Goal: Navigation & Orientation: Find specific page/section

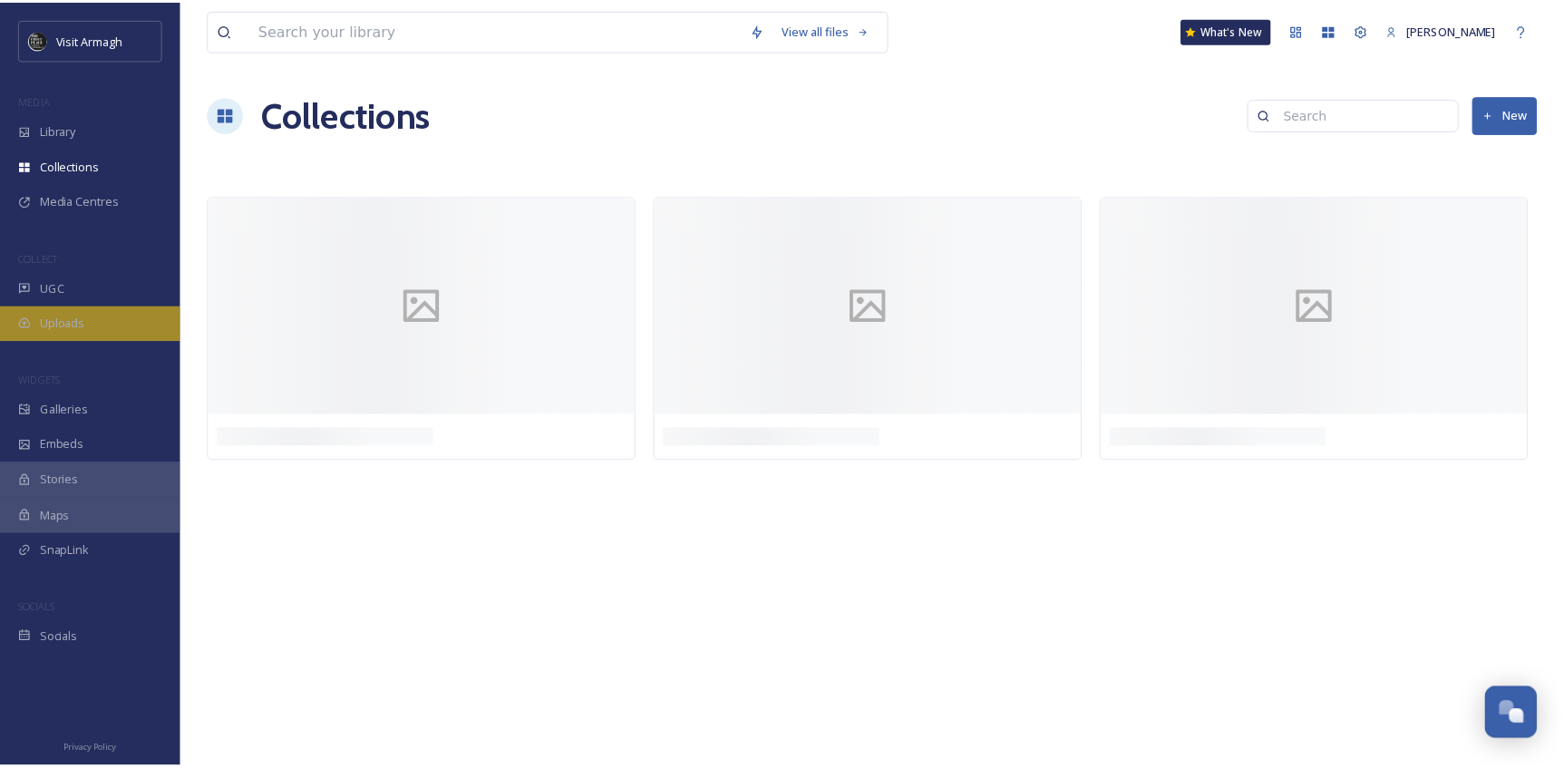
scroll to position [5038, 0]
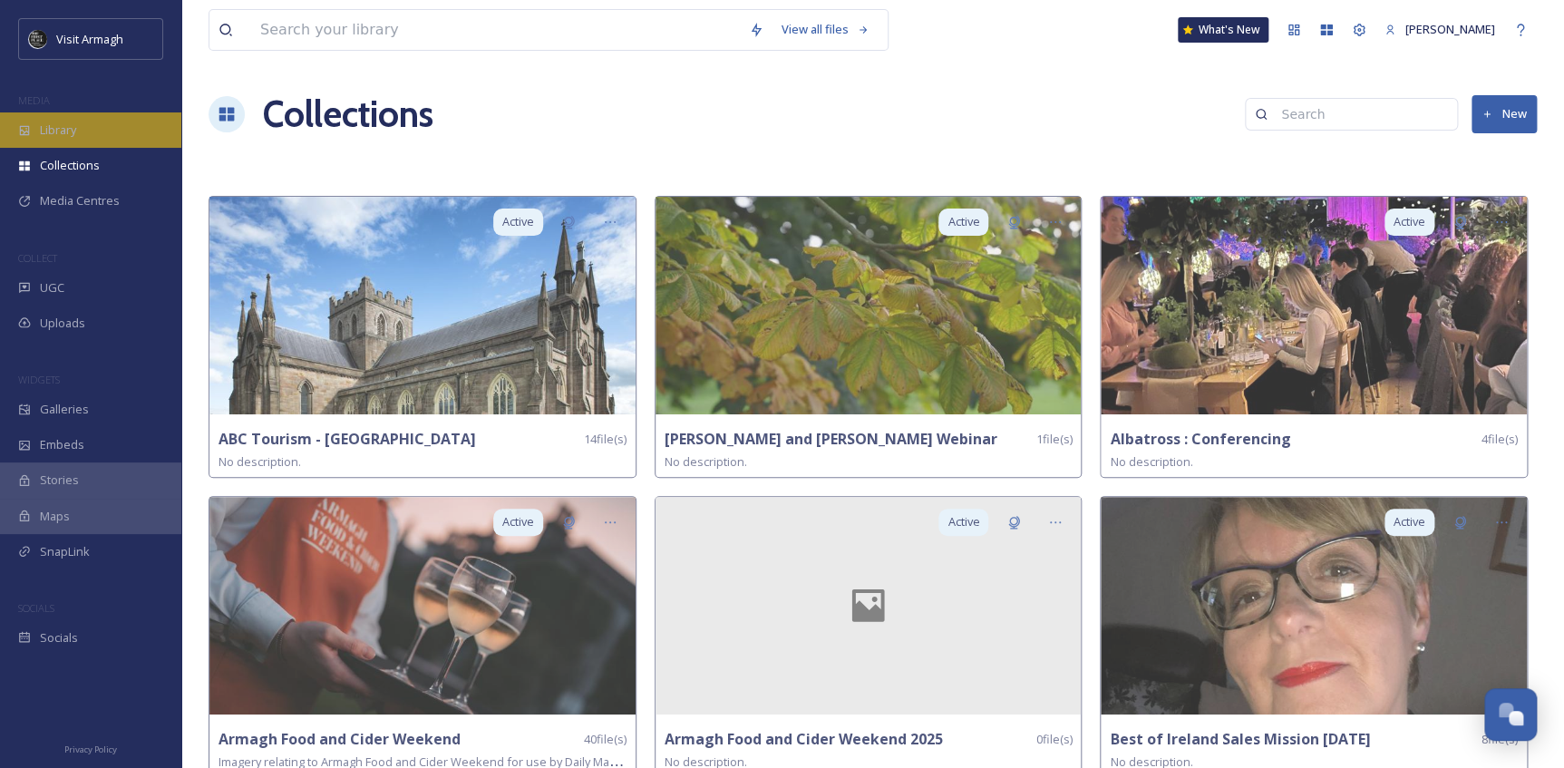
click at [45, 129] on span "Library" at bounding box center [58, 130] width 36 height 17
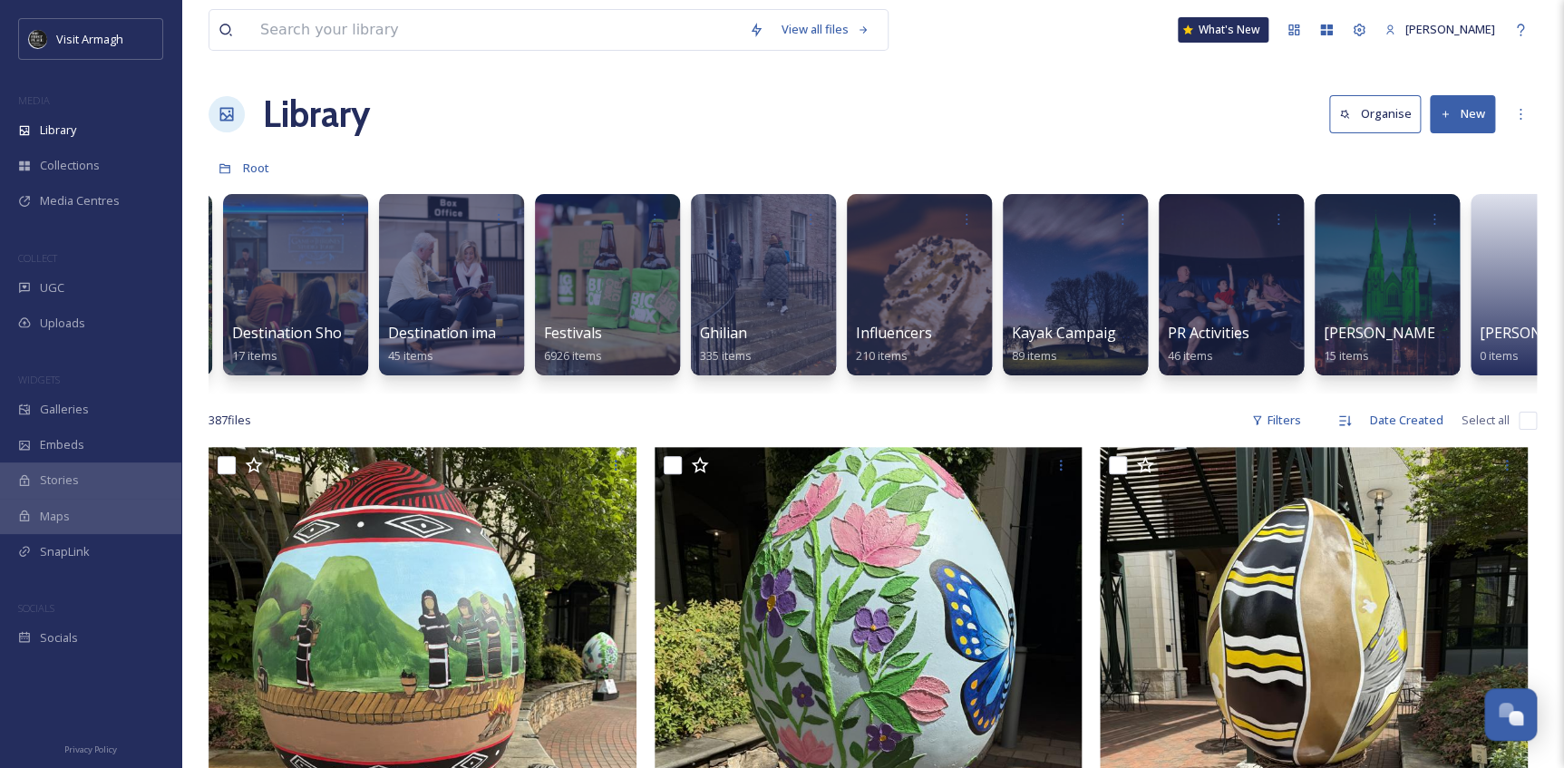
scroll to position [0, 626]
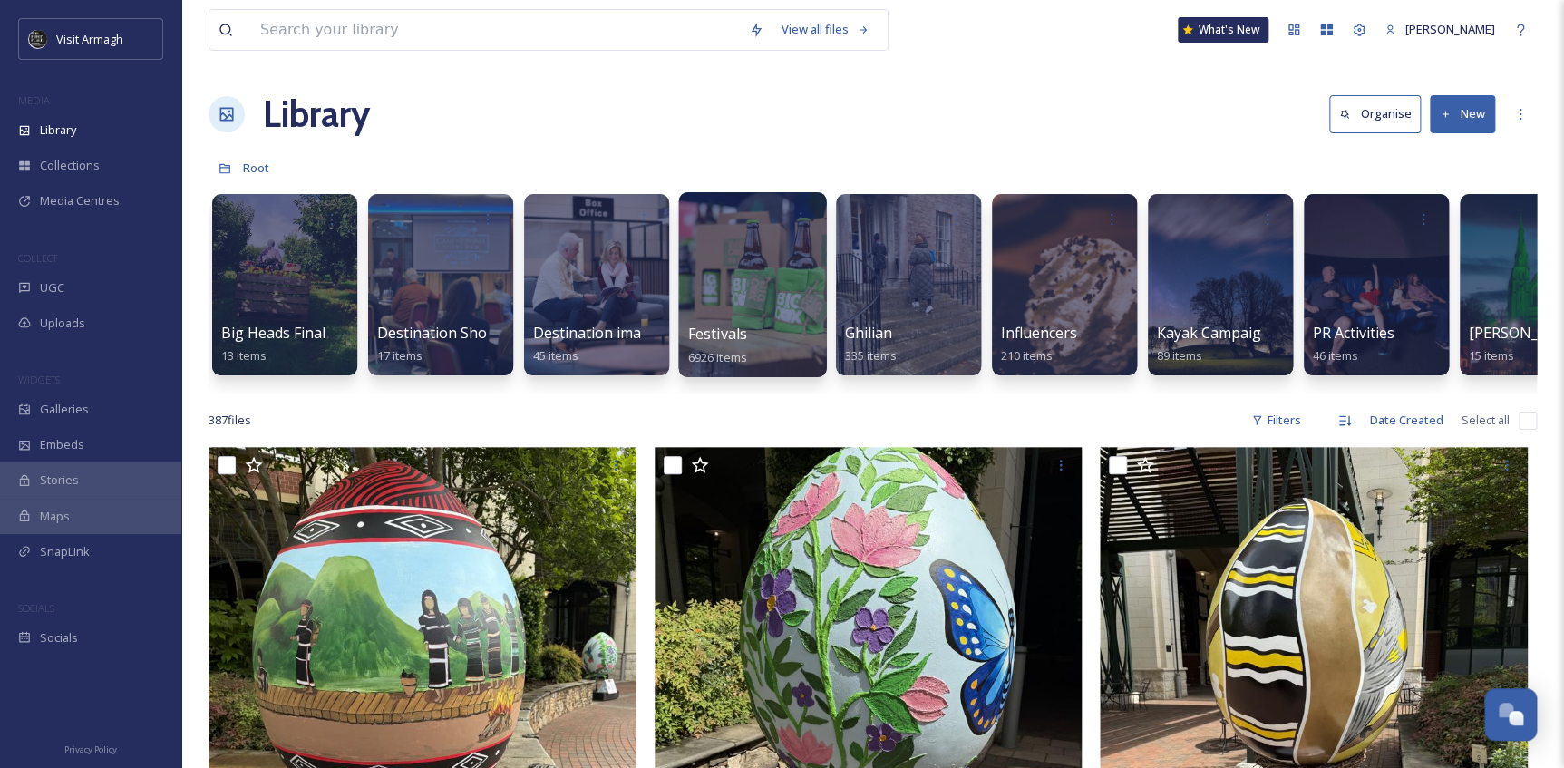
click at [739, 290] on div at bounding box center [752, 284] width 148 height 185
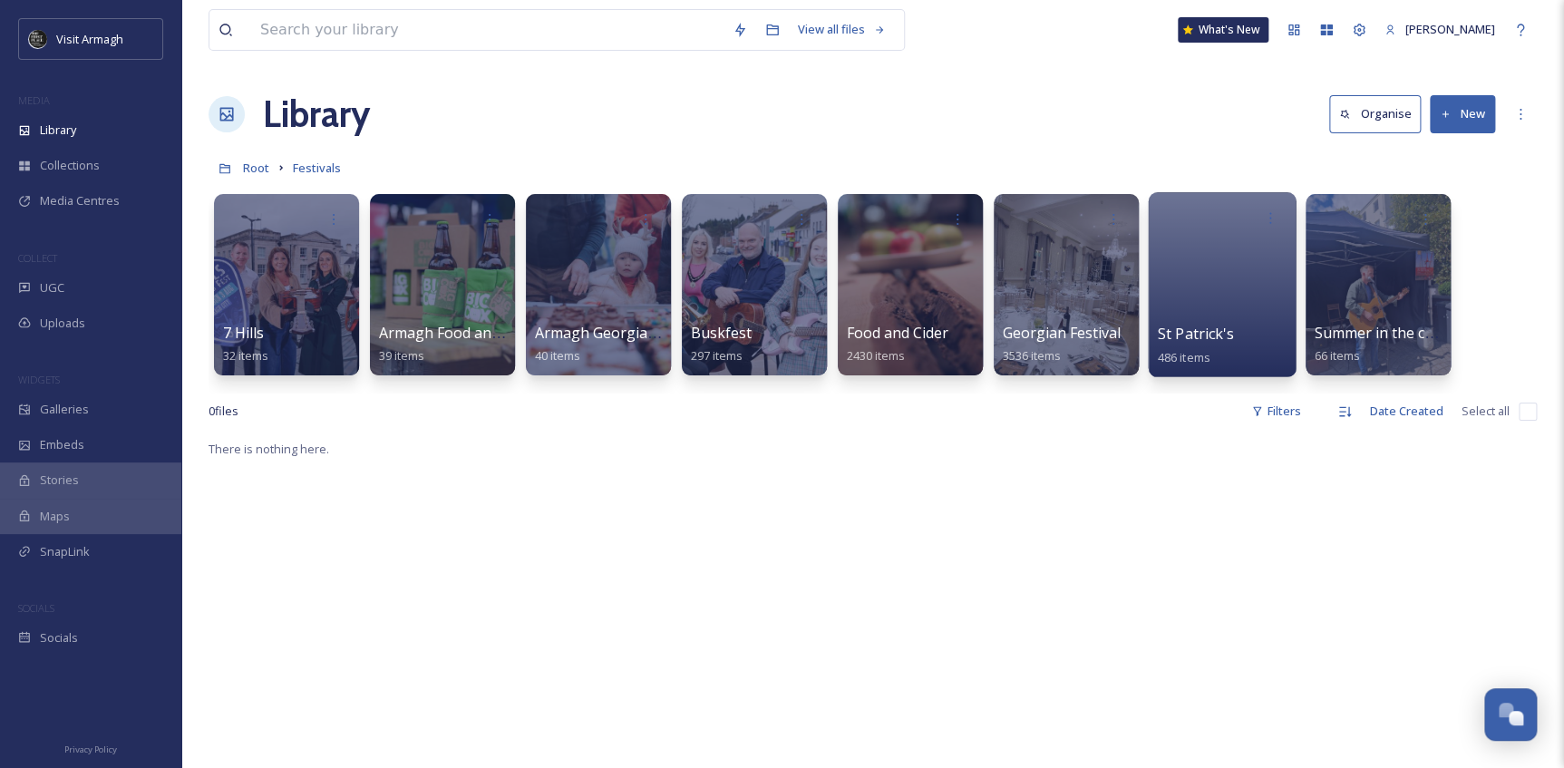
click at [1204, 278] on div at bounding box center [1222, 284] width 148 height 185
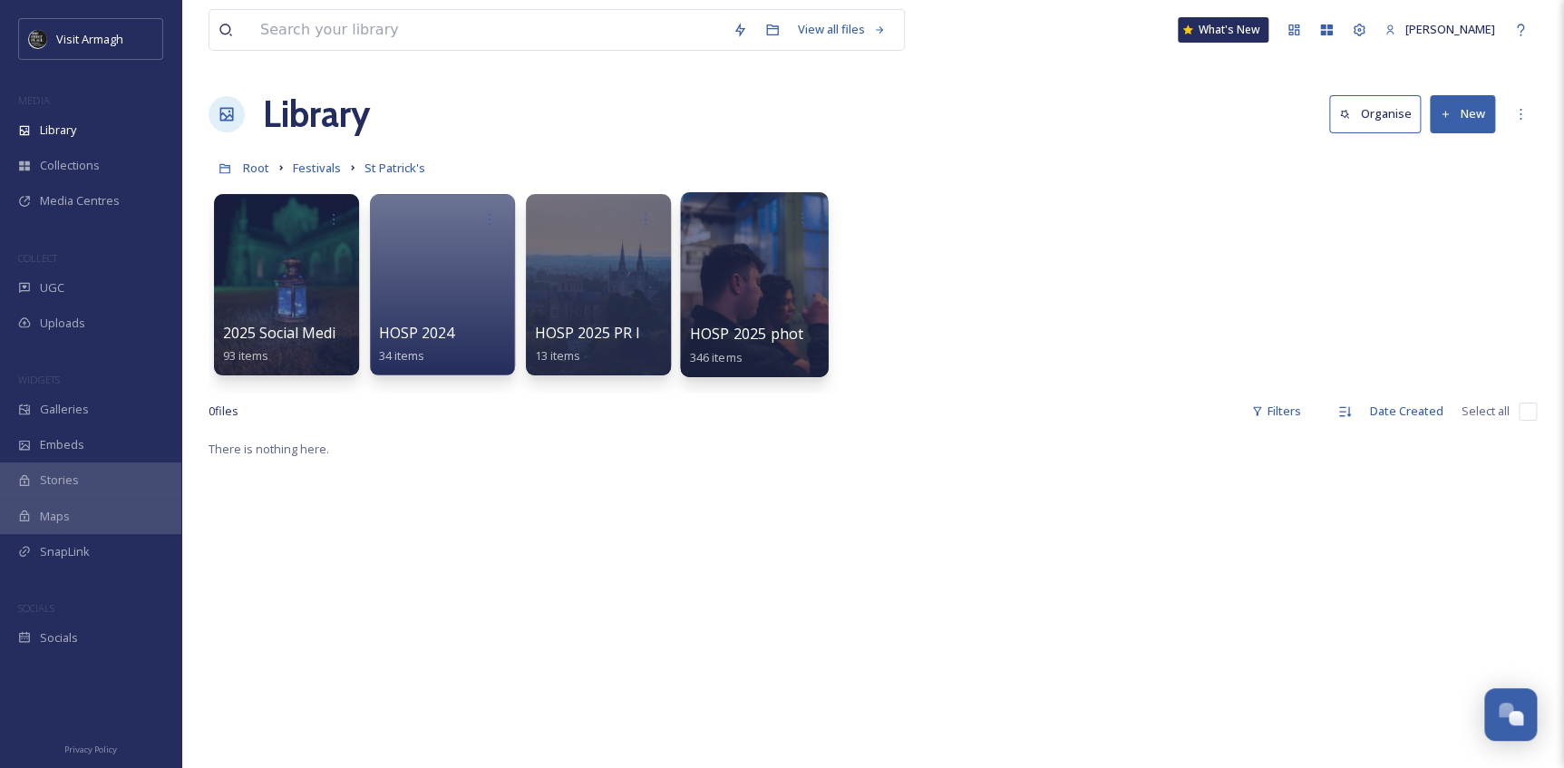
click at [749, 239] on div at bounding box center [754, 284] width 148 height 185
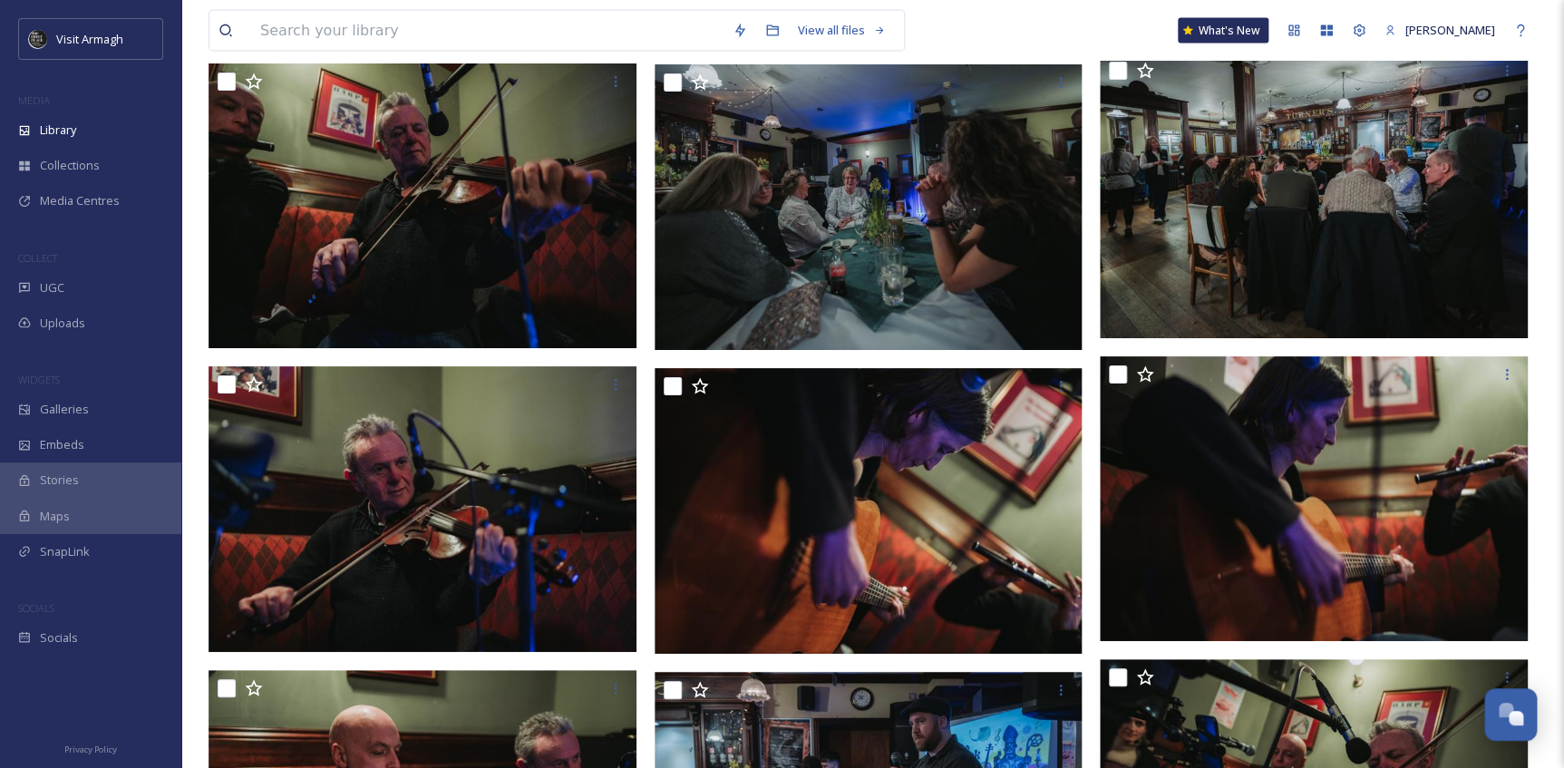
scroll to position [5047, 0]
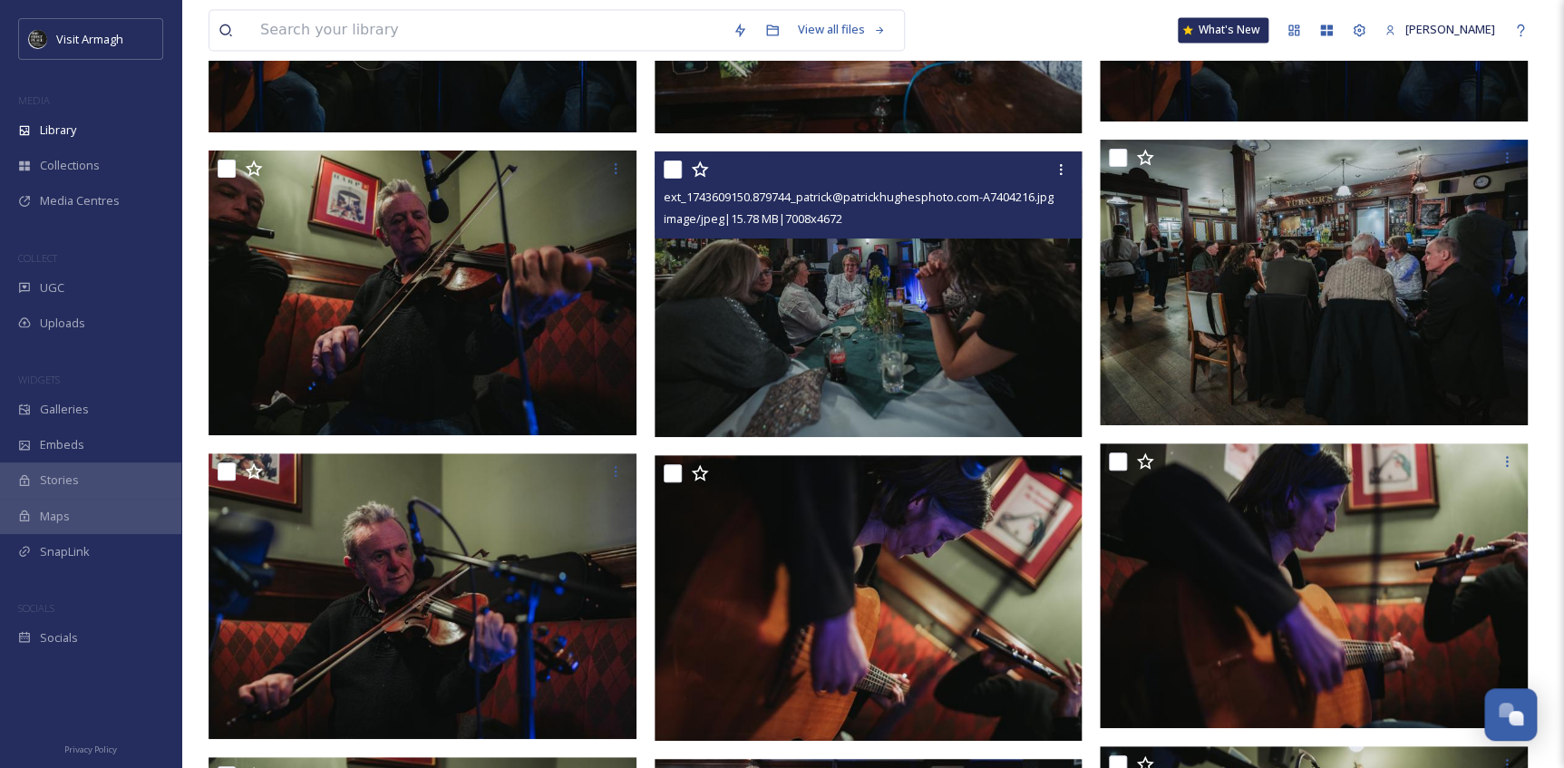
click at [986, 354] on img at bounding box center [869, 294] width 428 height 286
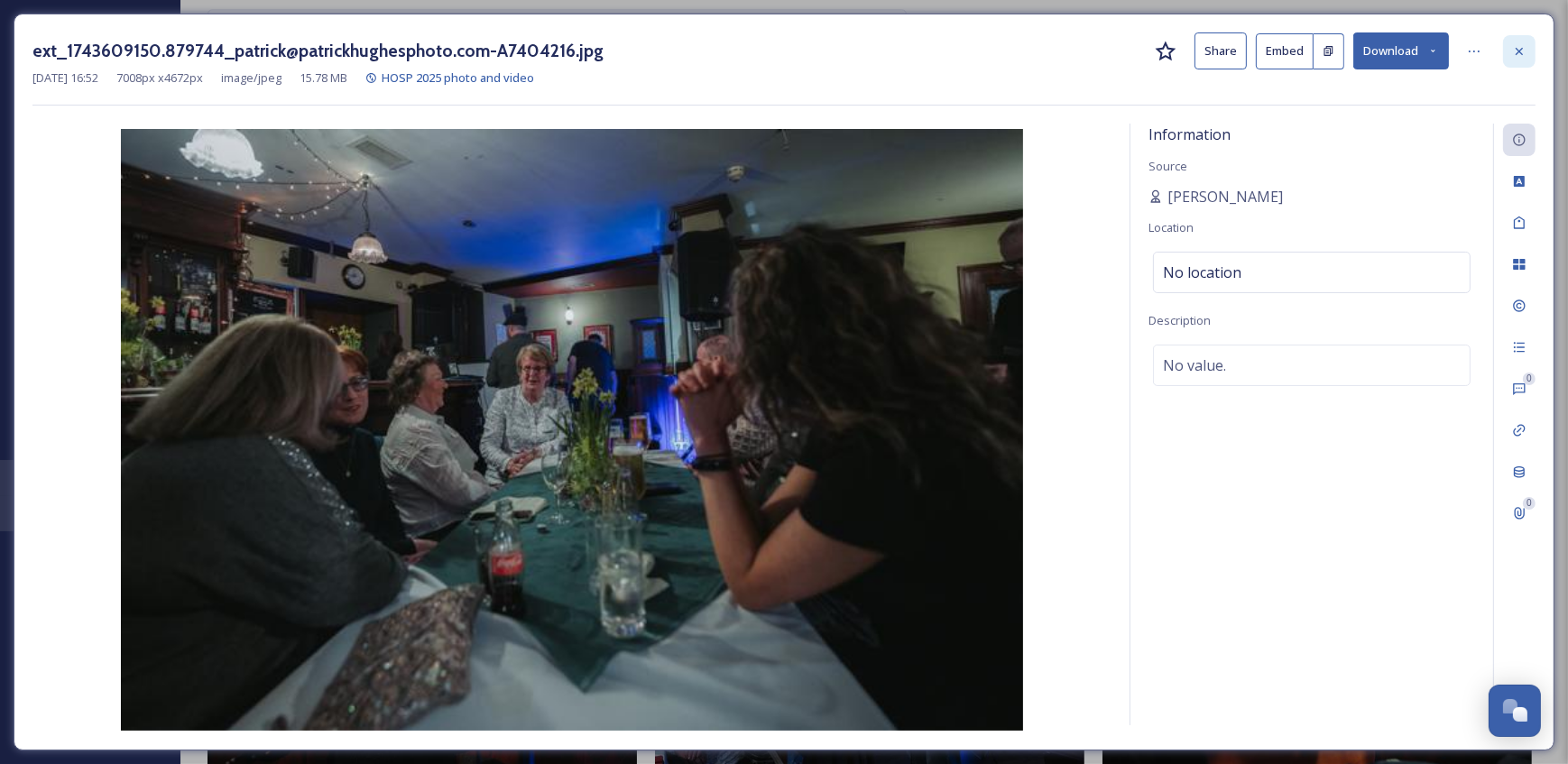
click at [1516, 52] on icon at bounding box center [1519, 51] width 15 height 15
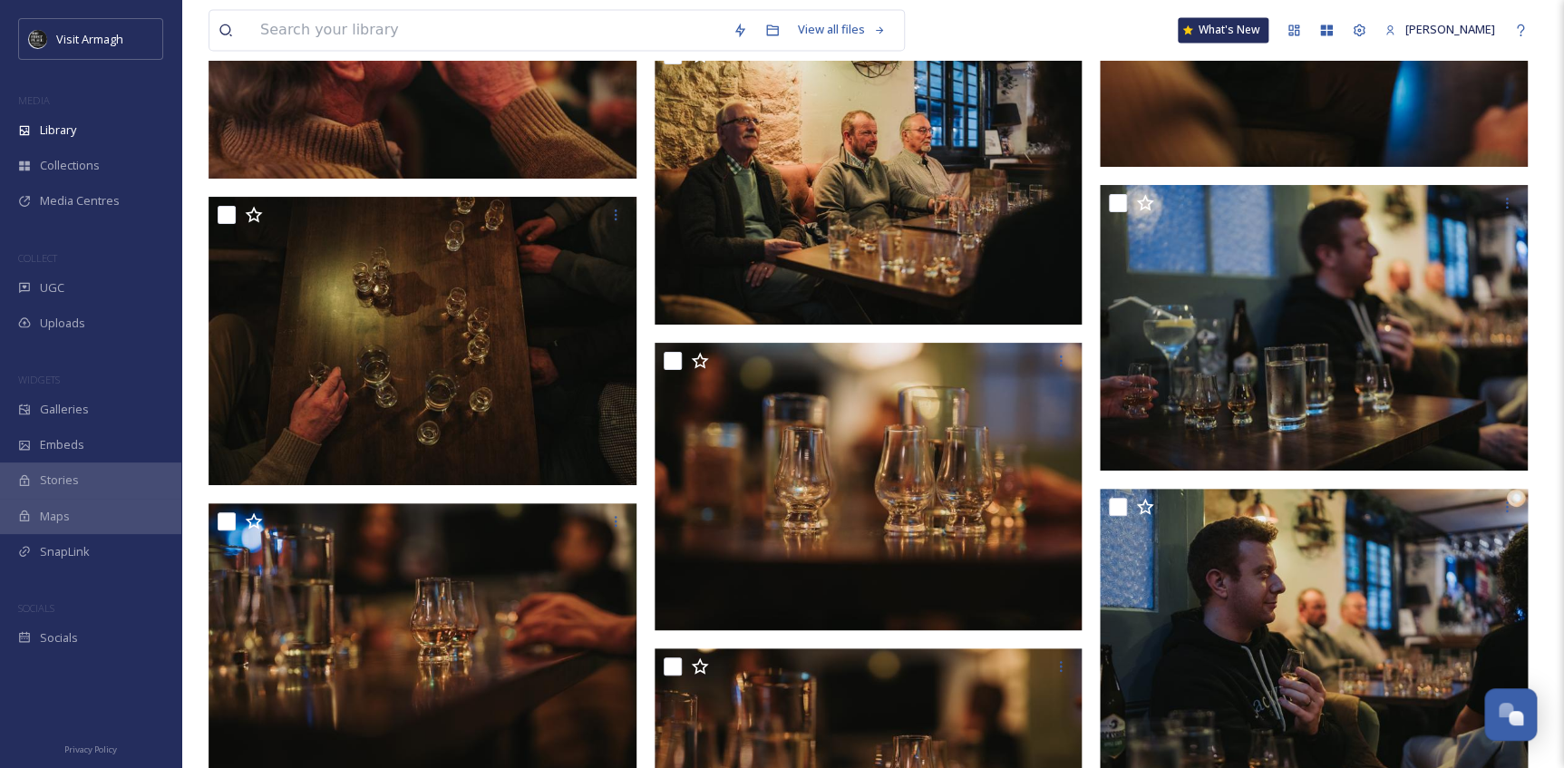
scroll to position [35526, 0]
